Goal: Information Seeking & Learning: Learn about a topic

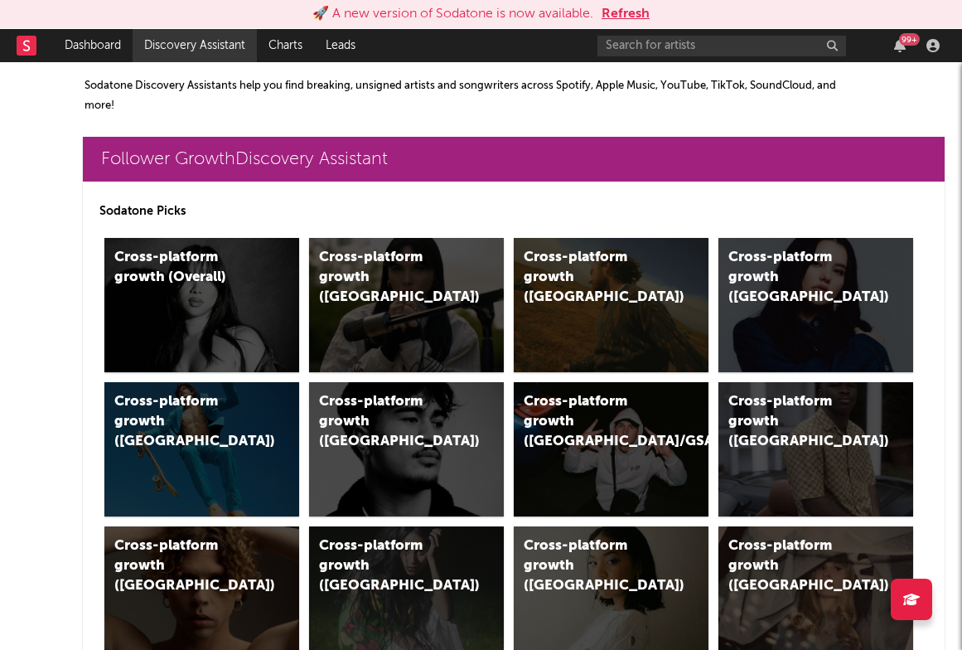
click at [201, 31] on link "Discovery Assistant" at bounding box center [195, 45] width 124 height 33
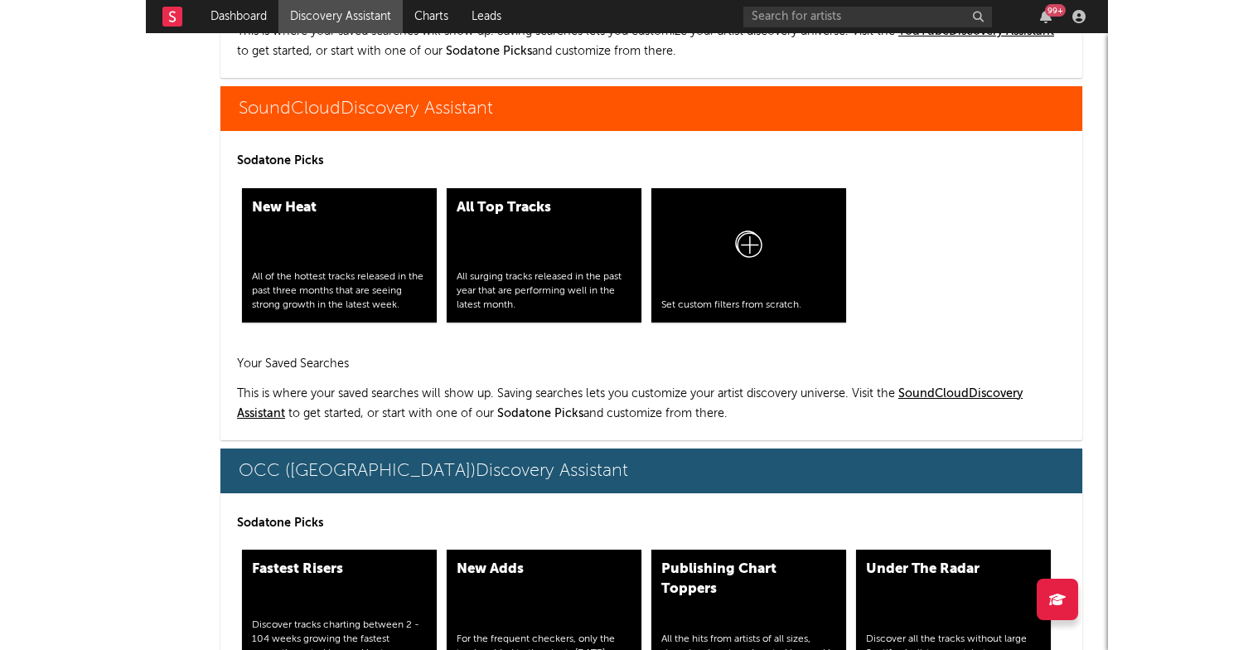
scroll to position [9806, 8]
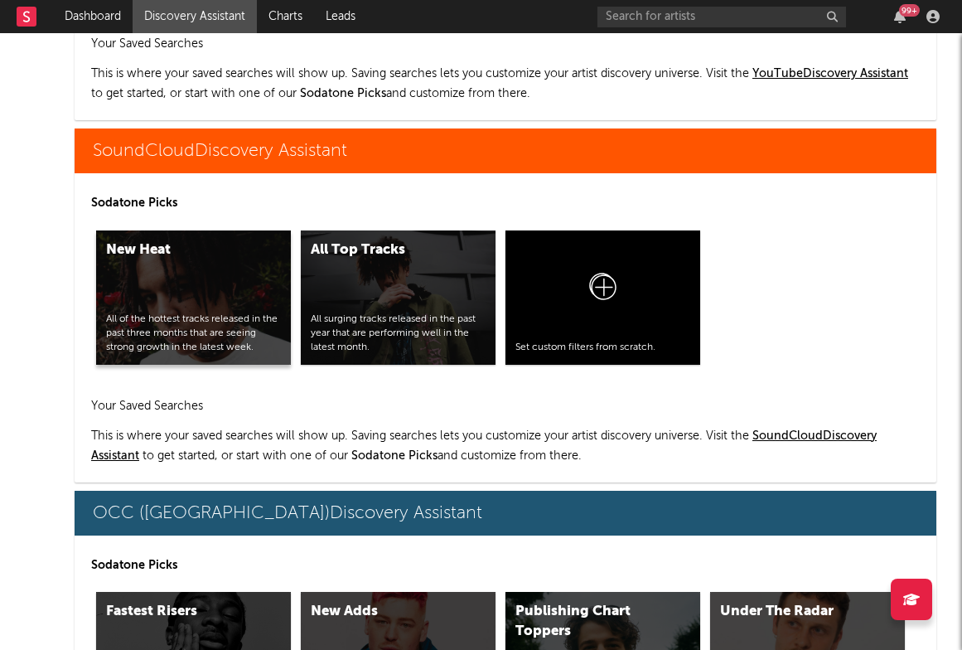
click at [163, 270] on div "New Heat All of the hottest tracks released in the past three months that are s…" at bounding box center [193, 297] width 195 height 134
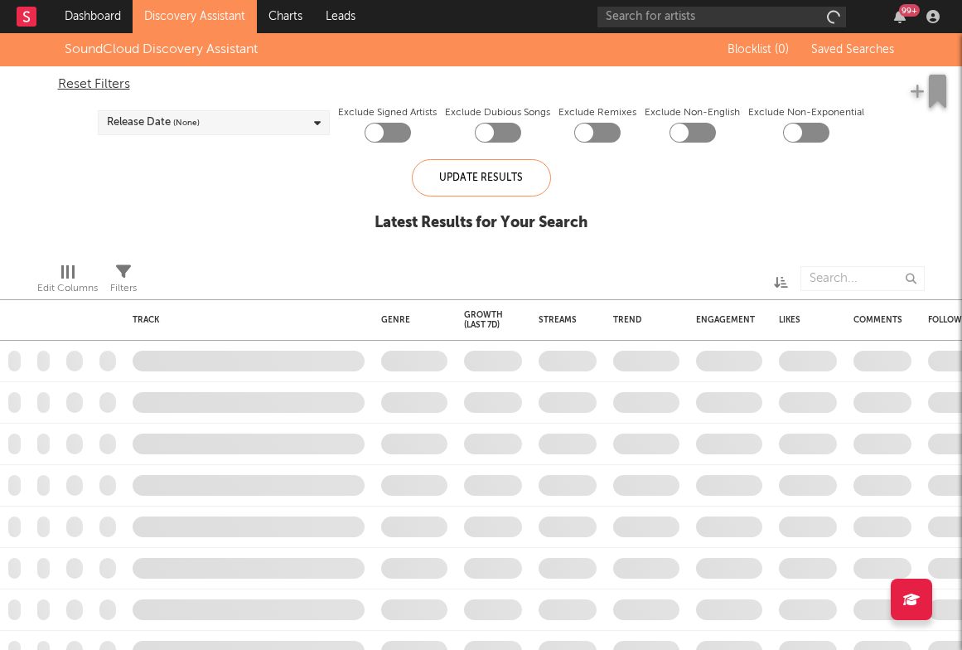
checkbox input "true"
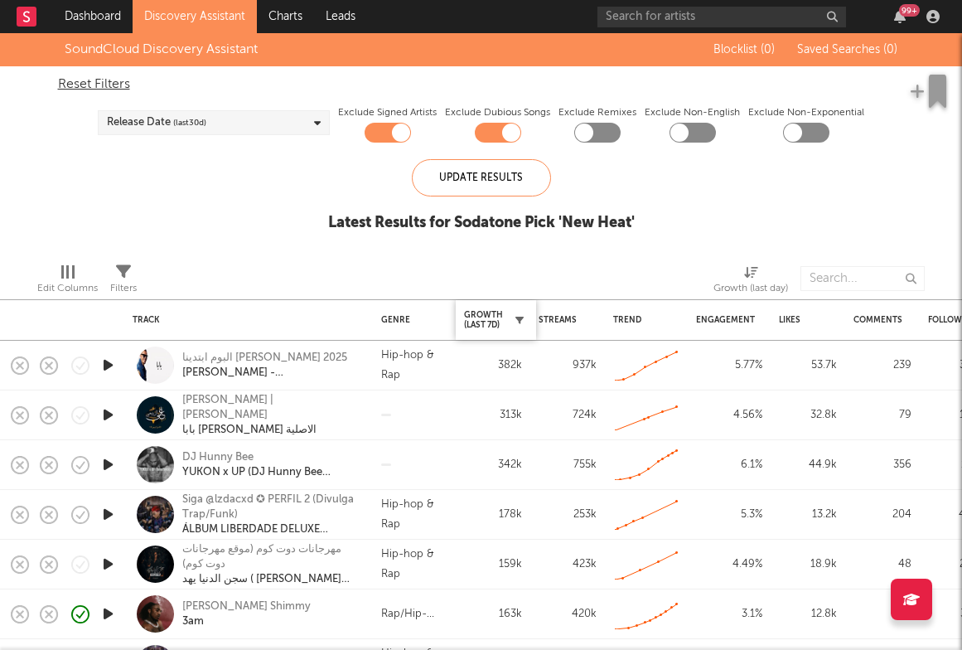
click at [515, 312] on button "button" at bounding box center [519, 320] width 17 height 17
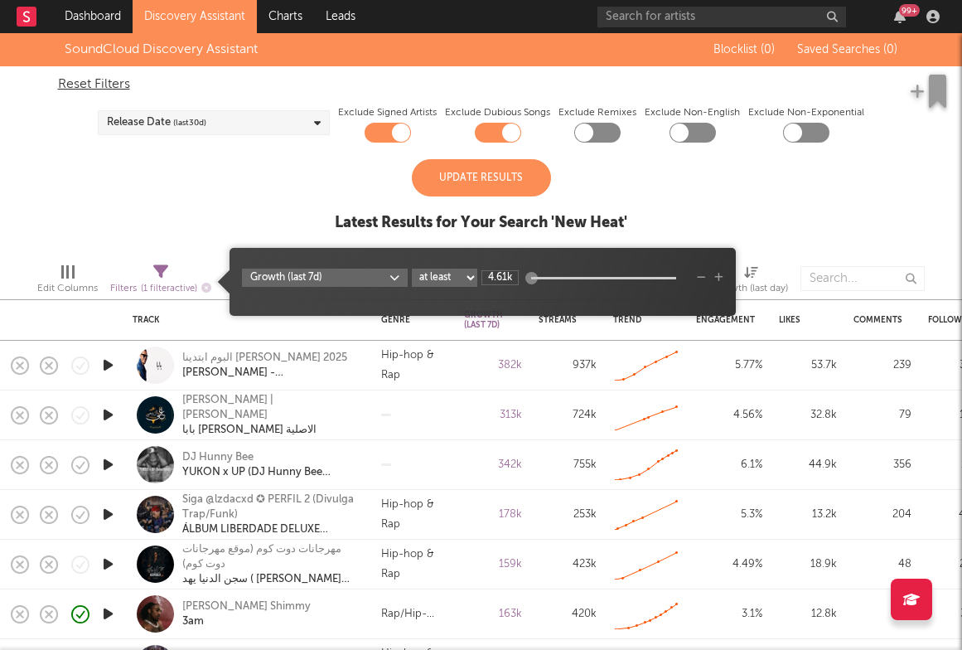
click at [675, 215] on div "SoundCloud Discovery Assistant Blocklist ( 0 ) Saved Searches ( 0 ) Reset Filte…" at bounding box center [481, 141] width 962 height 216
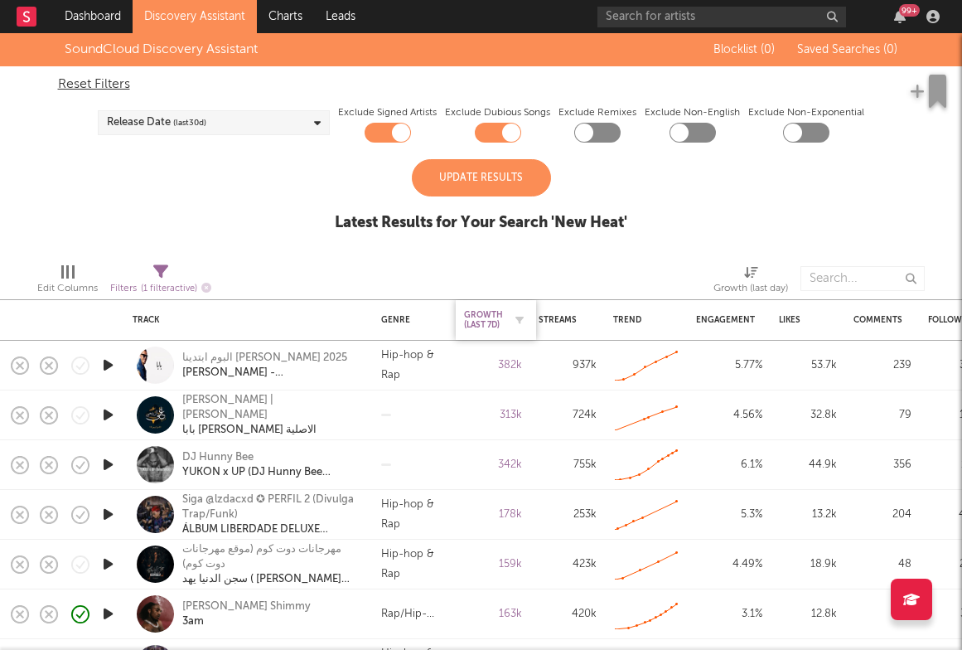
click at [490, 326] on div "Growth (last 7d)" at bounding box center [483, 320] width 39 height 20
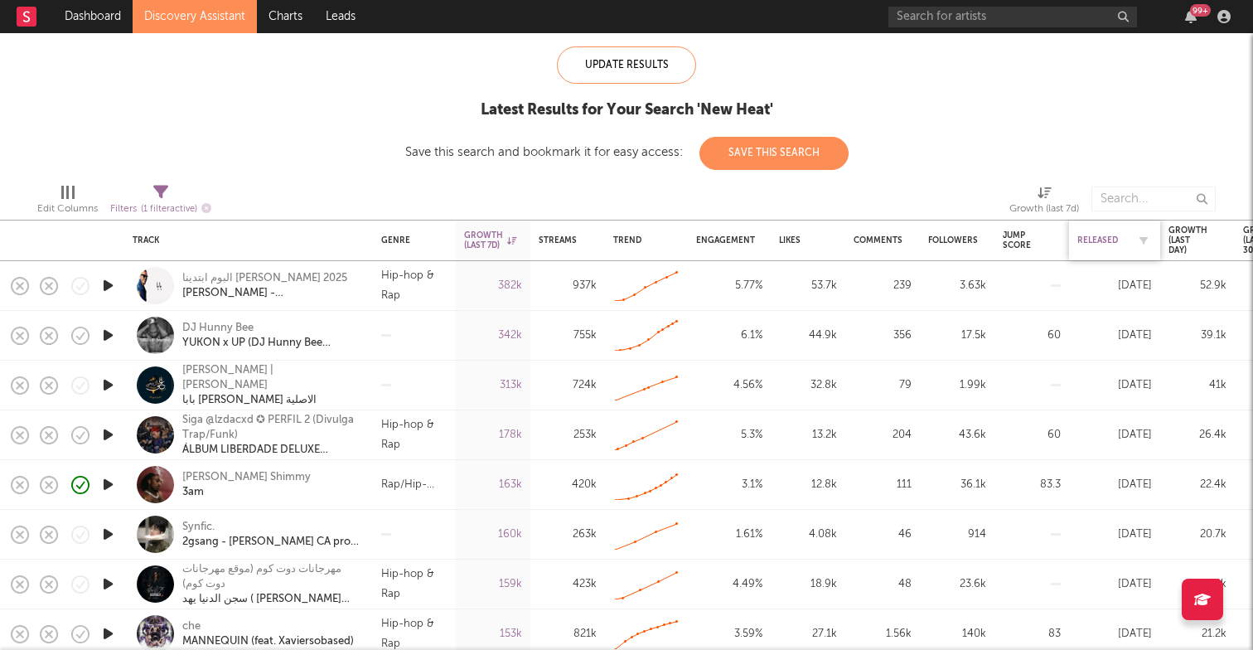
click at [961, 240] on div "Released" at bounding box center [1102, 240] width 50 height 10
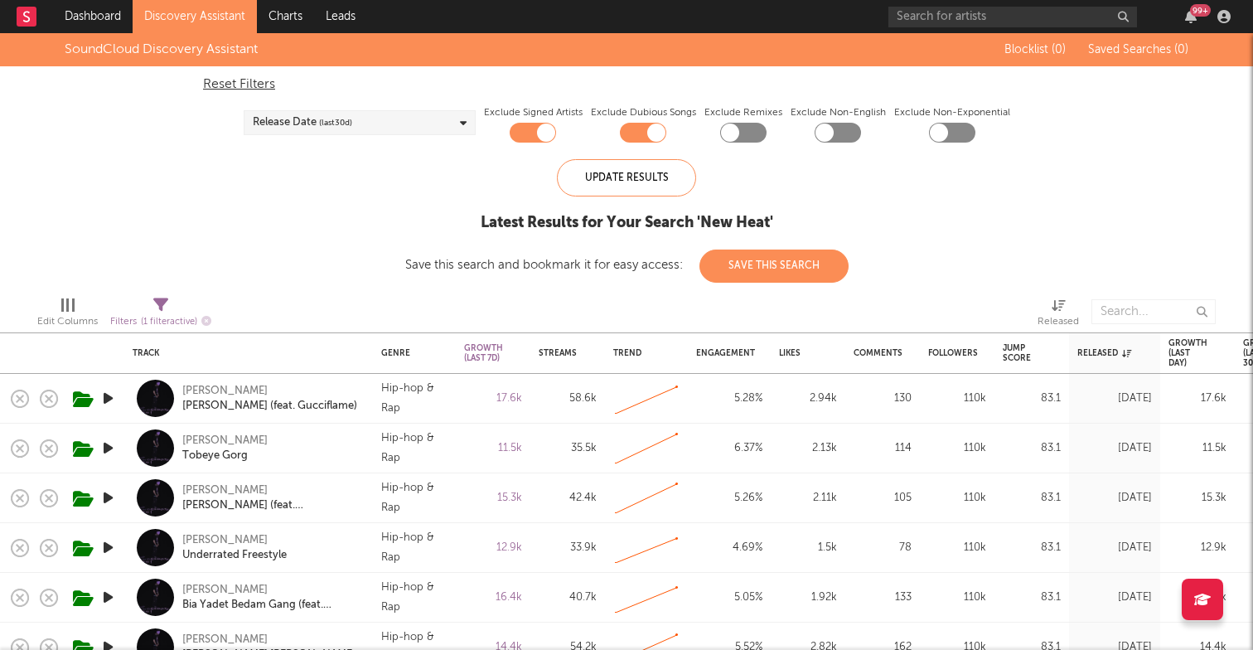
click at [225, 18] on link "Discovery Assistant" at bounding box center [195, 16] width 124 height 33
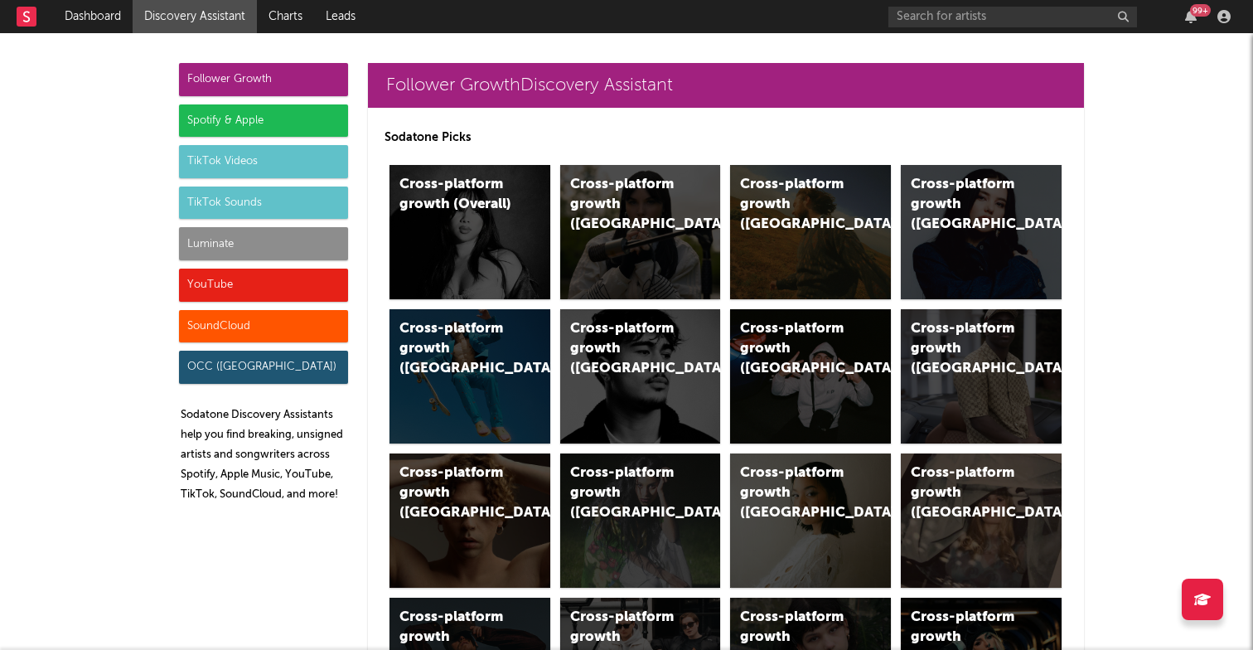
click at [237, 123] on div "Spotify & Apple" at bounding box center [263, 120] width 169 height 33
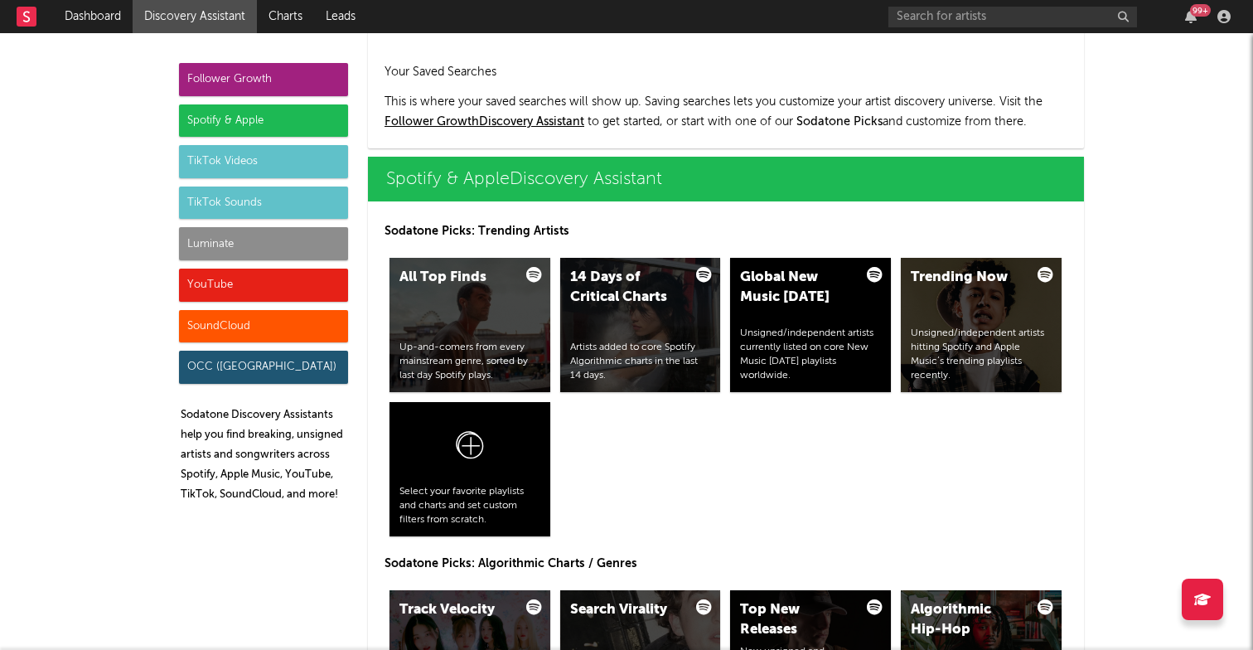
scroll to position [1657, 0]
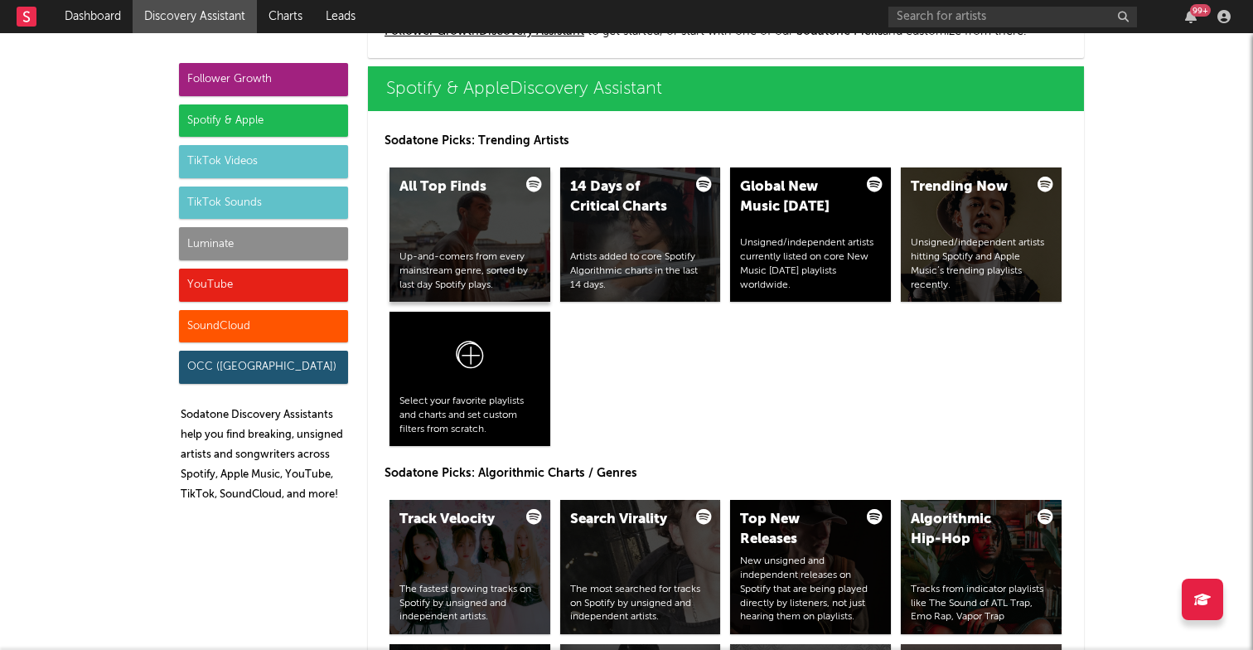
click at [486, 272] on div "Up-and-comers from every mainstream genre, sorted by last day Spotify plays." at bounding box center [469, 270] width 141 height 41
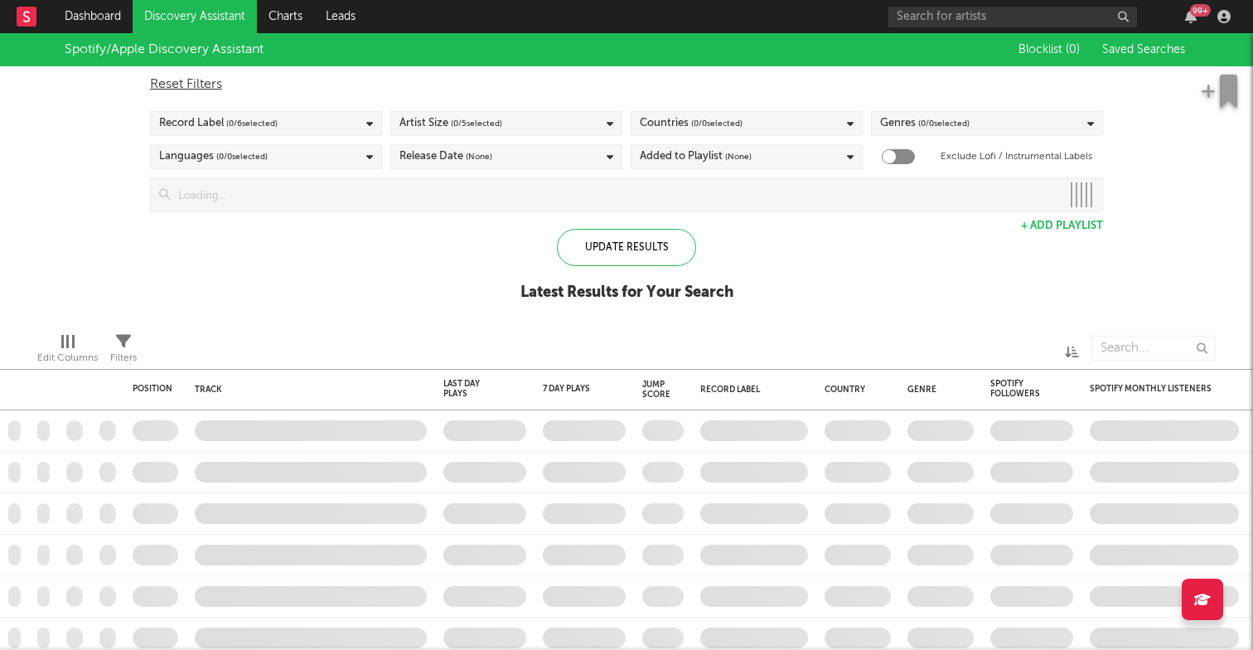
checkbox input "true"
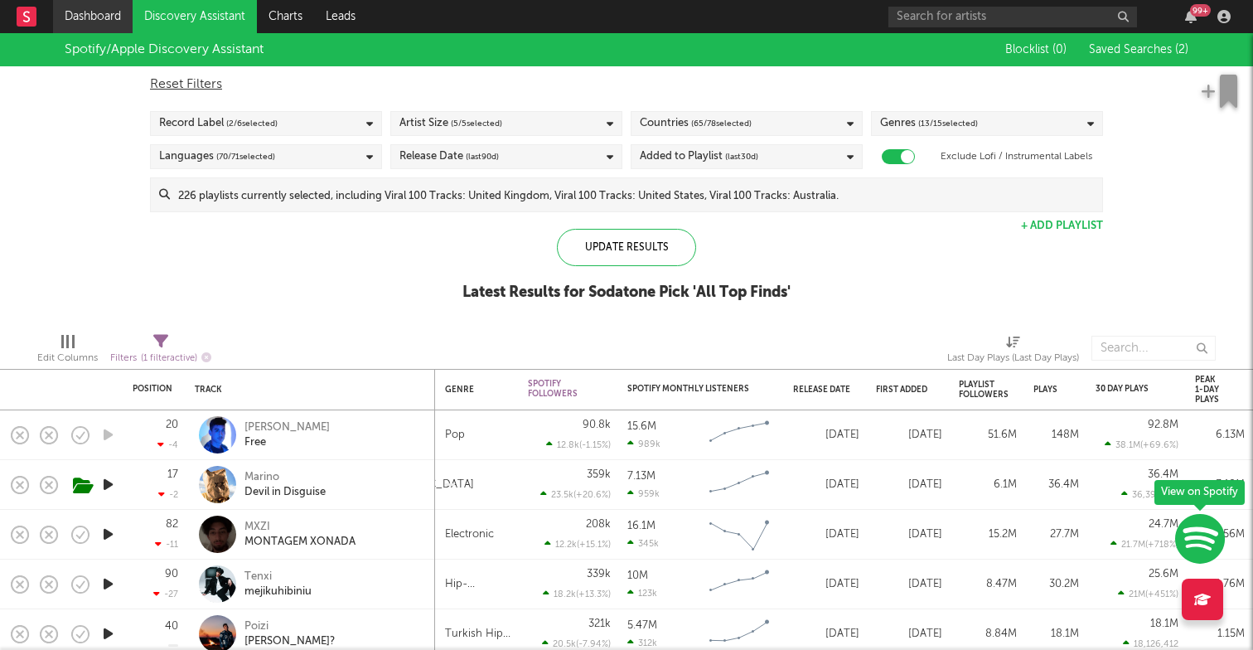
click at [95, 15] on link "Dashboard" at bounding box center [93, 16] width 80 height 33
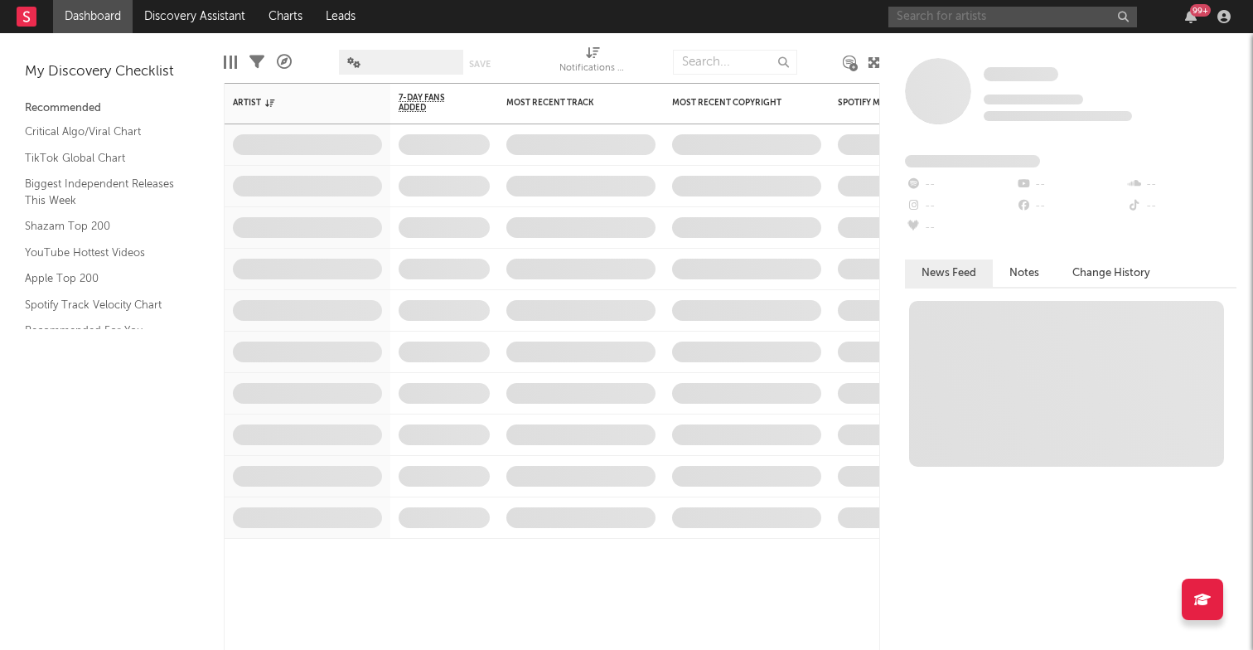
click at [923, 22] on input "text" at bounding box center [1012, 17] width 249 height 21
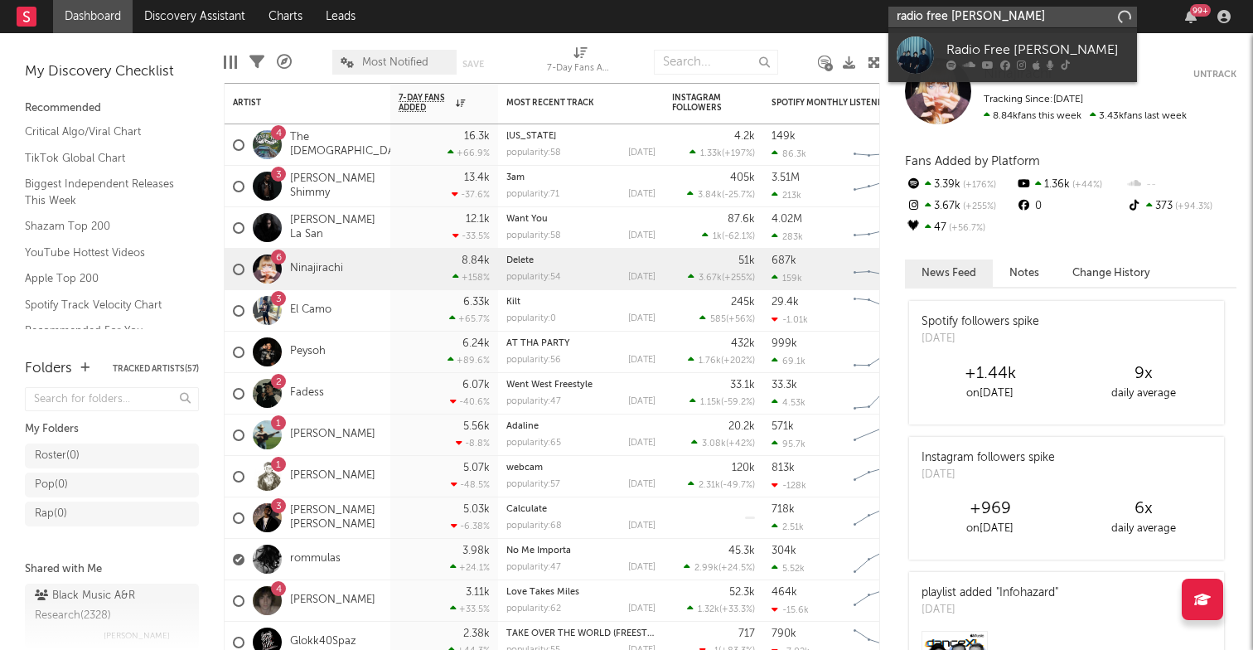
type input "radio free alice"
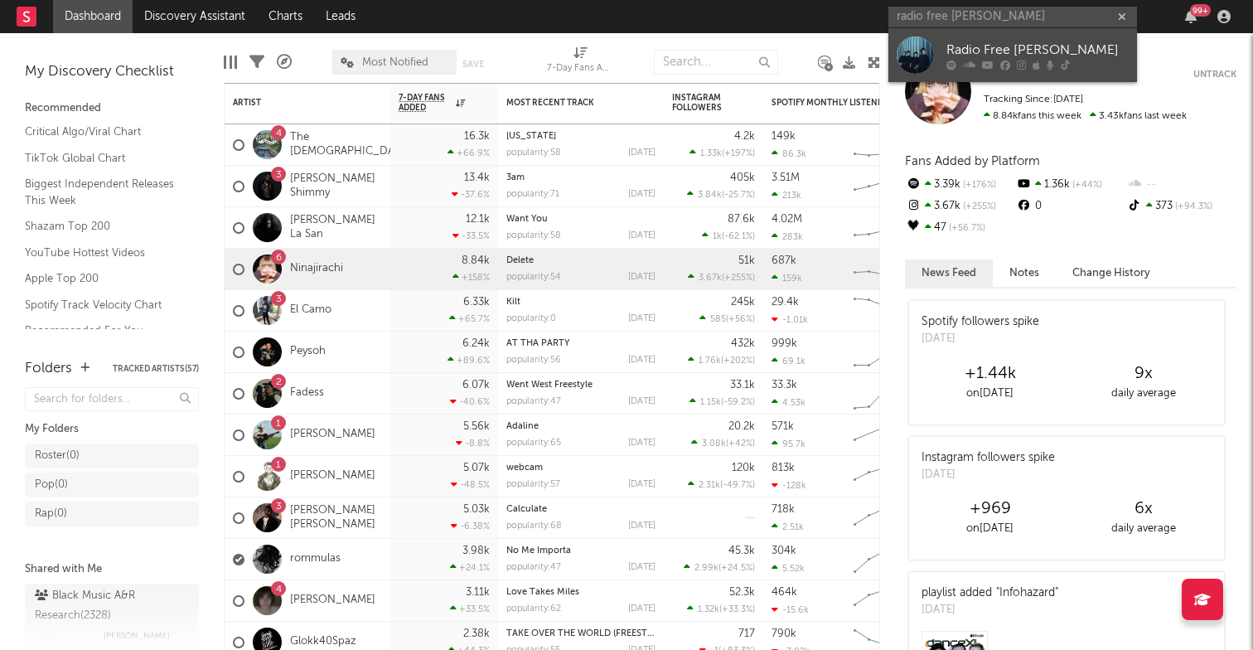
click at [961, 45] on div "Radio Free Alice" at bounding box center [1037, 50] width 182 height 20
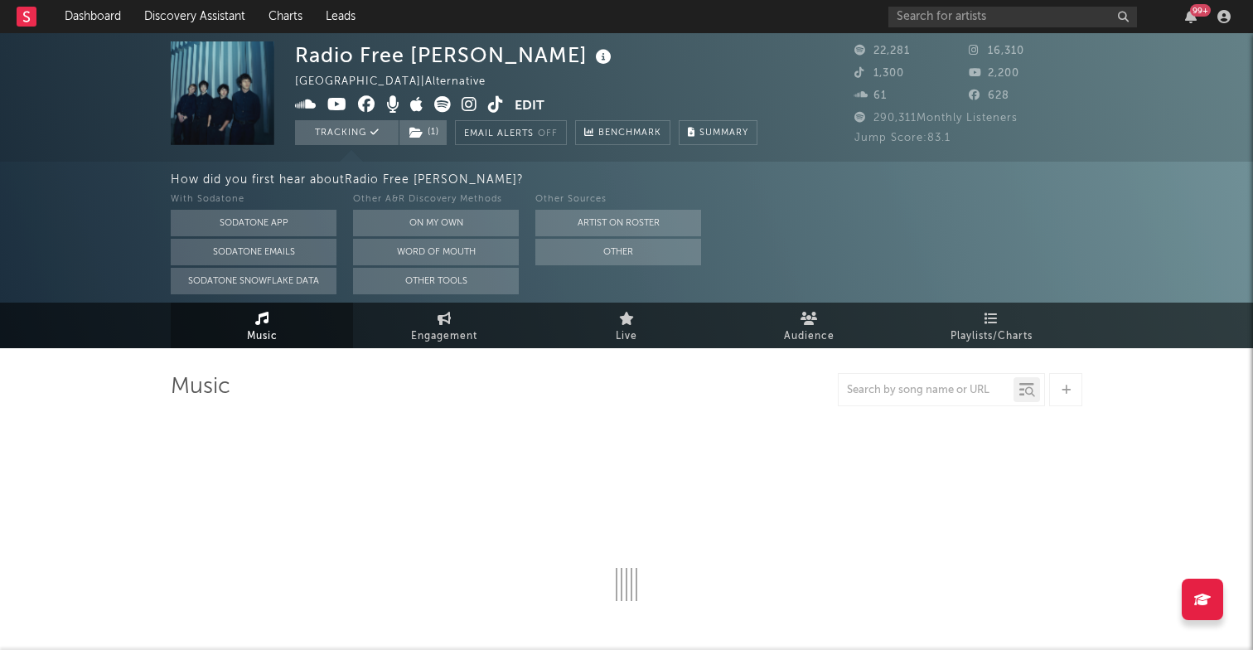
select select "6m"
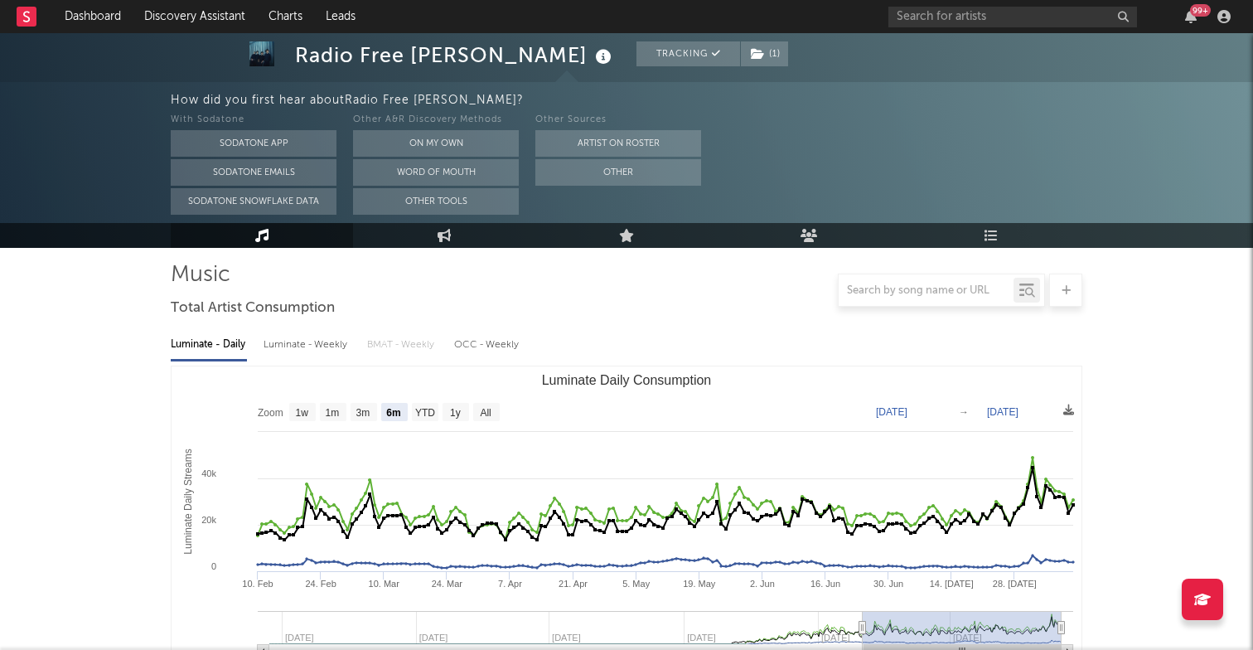
scroll to position [107, 0]
